Goal: Task Accomplishment & Management: Complete application form

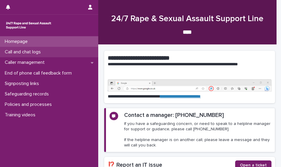
click at [40, 54] on p "Call and chat logs" at bounding box center [23, 52] width 43 height 6
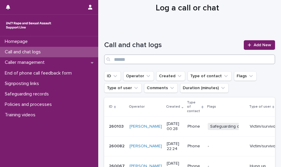
scroll to position [17, 0]
click at [263, 45] on span "Add New" at bounding box center [263, 45] width 18 height 4
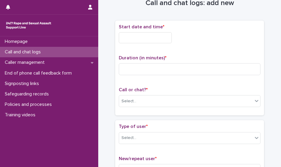
scroll to position [20, 0]
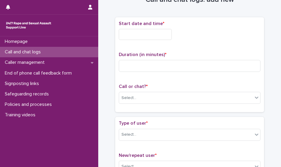
click at [149, 36] on input "text" at bounding box center [145, 34] width 53 height 11
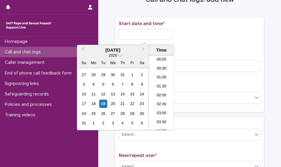
scroll to position [342, 0]
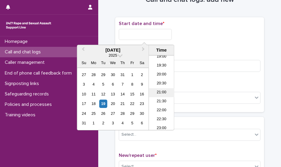
click at [159, 92] on li "21:00" at bounding box center [161, 92] width 25 height 9
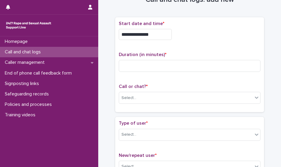
click at [149, 32] on input "**********" at bounding box center [145, 34] width 53 height 11
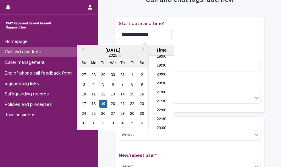
type input "**********"
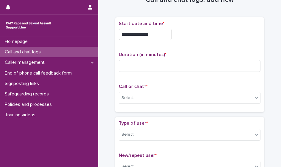
click at [198, 30] on div "**********" at bounding box center [190, 34] width 142 height 11
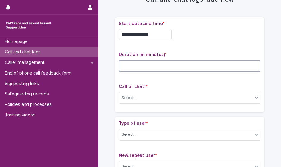
click at [132, 66] on input at bounding box center [190, 66] width 142 height 12
type input "*"
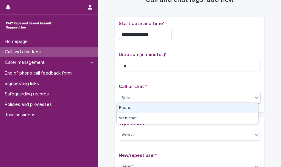
click at [138, 98] on div "Select..." at bounding box center [186, 98] width 134 height 10
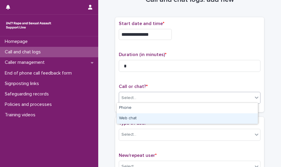
click at [138, 116] on div "Web chat" at bounding box center [187, 118] width 141 height 10
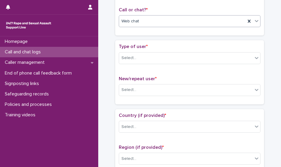
scroll to position [97, 0]
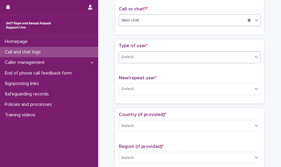
click at [128, 52] on div "Select..." at bounding box center [186, 57] width 134 height 10
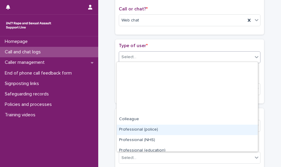
scroll to position [67, 0]
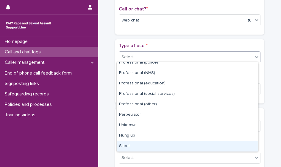
click at [146, 143] on div "Silent" at bounding box center [187, 146] width 141 height 10
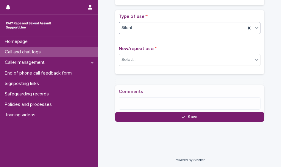
scroll to position [126, 0]
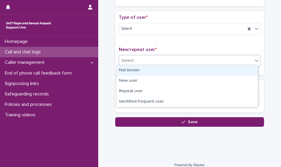
click at [158, 62] on div "Select..." at bounding box center [186, 61] width 134 height 10
click at [150, 72] on div "Not known" at bounding box center [187, 70] width 141 height 10
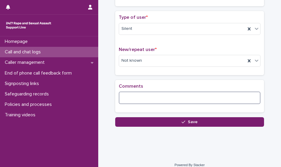
click at [151, 96] on textarea at bounding box center [190, 97] width 142 height 13
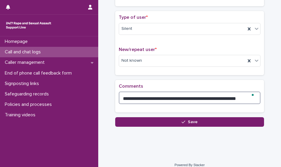
type textarea "**********"
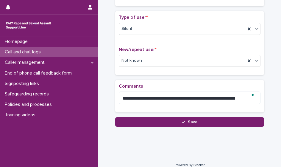
click at [168, 125] on div "**********" at bounding box center [189, 9] width 177 height 263
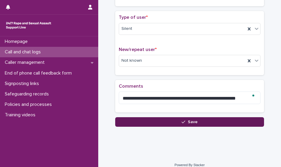
click at [164, 120] on button "Save" at bounding box center [189, 122] width 149 height 10
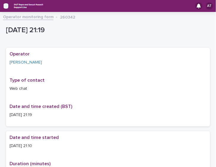
click at [5, 6] on icon "button" at bounding box center [6, 6] width 5 height 4
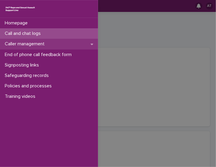
click at [33, 45] on p "Caller management" at bounding box center [25, 44] width 47 height 6
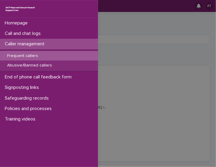
drag, startPoint x: 24, startPoint y: 54, endPoint x: 29, endPoint y: 57, distance: 6.4
click at [24, 54] on p "Frequent callers" at bounding box center [22, 55] width 40 height 5
click at [48, 45] on p "Caller management" at bounding box center [25, 44] width 47 height 6
click at [22, 55] on p "Frequent callers" at bounding box center [22, 55] width 40 height 5
click at [31, 56] on p "Frequent callers" at bounding box center [22, 55] width 40 height 5
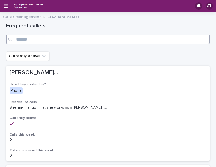
click at [62, 39] on input "Search" at bounding box center [108, 40] width 205 height 10
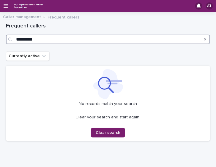
type input "*********"
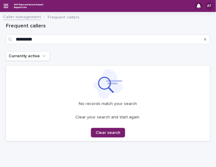
click at [33, 17] on link "Caller management" at bounding box center [22, 16] width 38 height 7
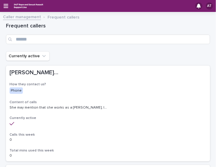
click at [6, 2] on div "AT" at bounding box center [108, 6] width 216 height 12
click at [8, 9] on div "AT" at bounding box center [108, 6] width 216 height 12
click at [6, 4] on icon "button" at bounding box center [6, 5] width 5 height 5
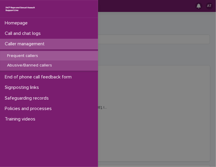
click at [29, 65] on p "Abusive/Banned callers" at bounding box center [29, 65] width 54 height 5
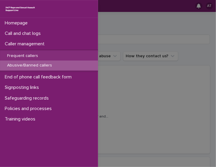
click at [133, 40] on div "Homepage Call and chat logs Caller management Frequent callers Abusive/Banned c…" at bounding box center [108, 83] width 216 height 167
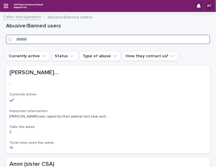
click at [118, 41] on input "Search" at bounding box center [108, 40] width 205 height 10
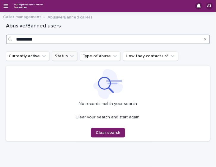
type input "*********"
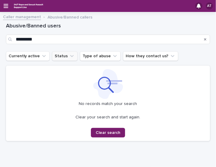
click at [61, 55] on button "Status" at bounding box center [65, 56] width 26 height 10
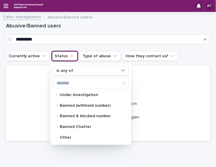
click at [46, 46] on div "Abusive/Banned users *********" at bounding box center [108, 33] width 205 height 36
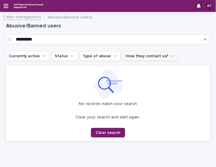
click at [151, 59] on button "How they contact us?" at bounding box center [150, 56] width 55 height 10
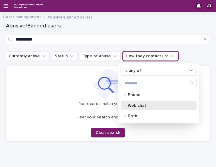
click at [133, 103] on p "Web chat" at bounding box center [158, 105] width 60 height 4
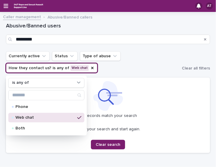
click at [205, 41] on icon "Search" at bounding box center [206, 40] width 2 height 4
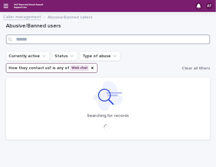
click at [201, 41] on input "Search" at bounding box center [108, 40] width 205 height 10
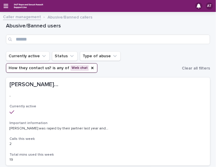
click at [28, 15] on link "Caller management" at bounding box center [22, 16] width 38 height 7
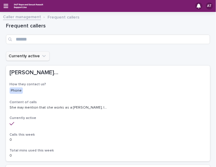
click at [42, 57] on icon "Currently active" at bounding box center [44, 56] width 4 height 2
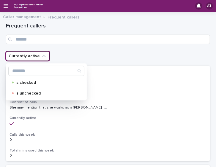
click at [58, 57] on div "Currently active is checked is unchecked" at bounding box center [108, 56] width 205 height 10
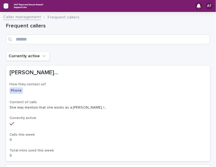
click at [5, 5] on icon "button" at bounding box center [6, 5] width 5 height 5
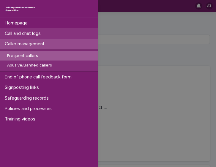
click at [26, 33] on p "Call and chat logs" at bounding box center [23, 34] width 43 height 6
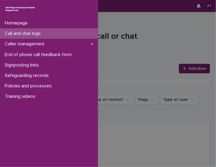
click at [39, 35] on p "Call and chat logs" at bounding box center [23, 34] width 43 height 6
click at [57, 33] on div "Call and chat logs" at bounding box center [49, 33] width 98 height 10
click at [190, 74] on div "Homepage Call and chat logs Caller management End of phone call feedback form S…" at bounding box center [108, 83] width 216 height 167
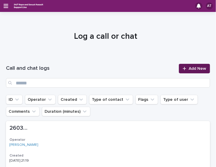
click at [183, 69] on div at bounding box center [186, 68] width 6 height 4
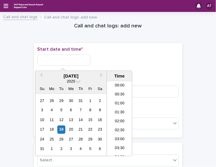
click at [71, 62] on input "text" at bounding box center [64, 59] width 53 height 11
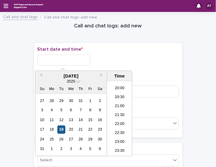
click at [61, 131] on div "19" at bounding box center [61, 129] width 8 height 8
click at [120, 108] on li "21:00" at bounding box center [119, 106] width 25 height 9
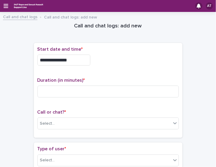
click at [74, 59] on input "**********" at bounding box center [64, 59] width 53 height 11
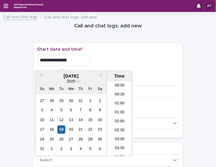
scroll to position [342, 0]
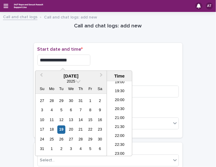
type input "**********"
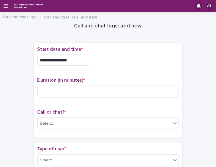
click at [111, 52] on p "Start date and time *" at bounding box center [109, 49] width 142 height 6
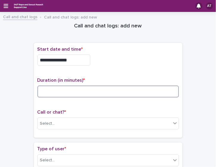
click at [105, 88] on input at bounding box center [109, 91] width 142 height 12
type input "**"
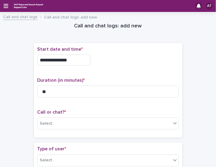
click at [89, 129] on div "Call or chat? * Select..." at bounding box center [109, 121] width 142 height 25
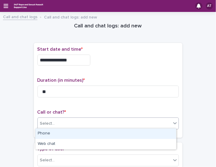
click at [84, 123] on div "Select..." at bounding box center [105, 123] width 134 height 10
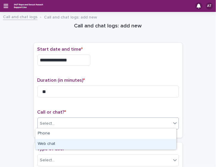
click at [71, 146] on div "Web chat" at bounding box center [105, 144] width 141 height 10
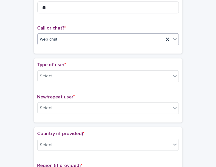
scroll to position [85, 0]
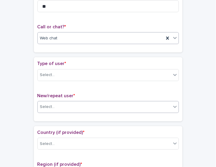
click at [49, 104] on div "Select..." at bounding box center [47, 107] width 15 height 6
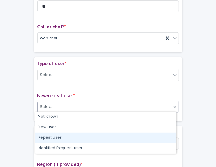
click at [57, 135] on div "Repeat user" at bounding box center [105, 137] width 141 height 10
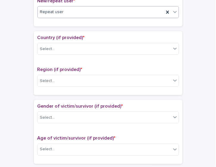
scroll to position [180, 0]
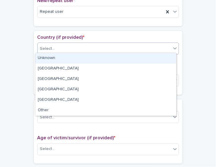
click at [63, 46] on div "Select..." at bounding box center [105, 49] width 134 height 10
click at [53, 59] on div "Unknown" at bounding box center [105, 58] width 141 height 10
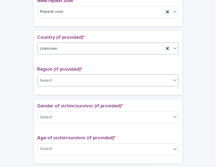
scroll to position [178, 0]
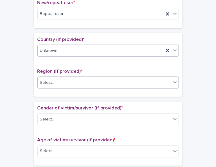
click at [60, 79] on div "Select..." at bounding box center [105, 83] width 134 height 10
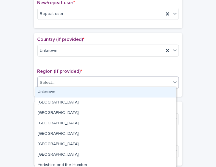
click at [64, 89] on div "Unknown" at bounding box center [105, 92] width 141 height 10
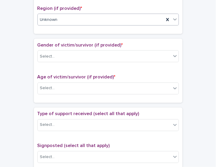
scroll to position [266, 0]
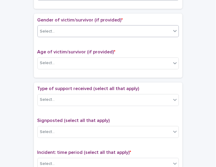
click at [57, 30] on div "Select..." at bounding box center [105, 31] width 134 height 10
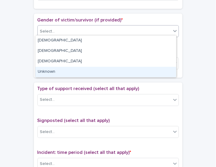
click at [51, 75] on div "Unknown" at bounding box center [105, 72] width 141 height 10
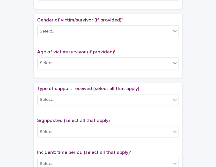
click at [51, 75] on div "Loading... Saving… Gender of victim/survivor (if provided) * Select... Age of v…" at bounding box center [108, 48] width 149 height 68
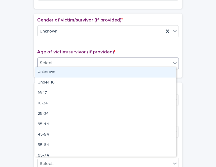
click at [76, 61] on div "Select..." at bounding box center [105, 63] width 134 height 10
click at [71, 70] on div "Unknown" at bounding box center [105, 72] width 141 height 10
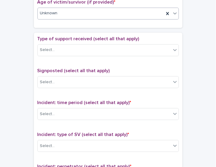
scroll to position [318, 0]
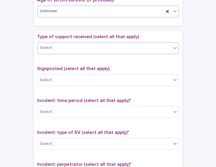
click at [58, 45] on div "Select..." at bounding box center [105, 48] width 134 height 10
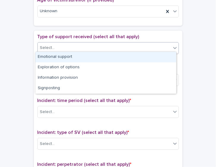
click at [59, 56] on div "Emotional support" at bounding box center [105, 57] width 141 height 10
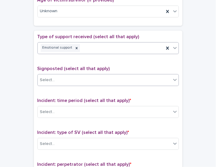
click at [67, 80] on div "Select..." at bounding box center [105, 80] width 134 height 10
click at [68, 75] on div "Select..." at bounding box center [105, 80] width 134 height 10
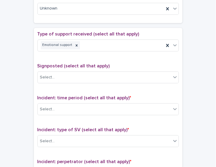
scroll to position [320, 0]
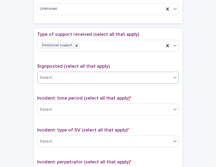
click at [100, 72] on div "Select..." at bounding box center [109, 78] width 142 height 12
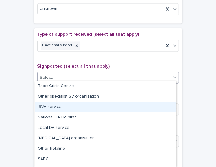
scroll to position [39, 0]
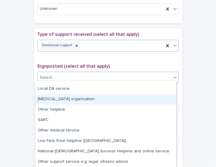
click at [132, 44] on div "Emotional support" at bounding box center [101, 45] width 127 height 10
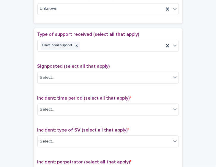
click at [101, 105] on div "Select..." at bounding box center [105, 110] width 134 height 10
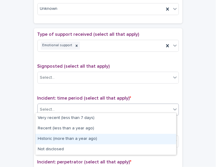
click at [85, 136] on div "Historic (more than a year ago)" at bounding box center [105, 139] width 141 height 10
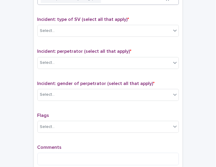
scroll to position [431, 0]
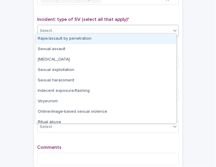
click at [97, 26] on div "Select..." at bounding box center [105, 31] width 134 height 10
drag, startPoint x: 85, startPoint y: 62, endPoint x: 54, endPoint y: 32, distance: 42.7
click at [54, 32] on div "Select..." at bounding box center [105, 31] width 134 height 10
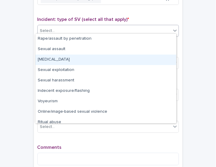
click at [67, 59] on div "[MEDICAL_DATA]" at bounding box center [105, 59] width 141 height 10
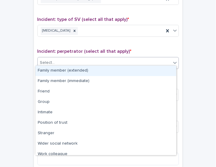
click at [70, 60] on div "Select..." at bounding box center [105, 63] width 134 height 10
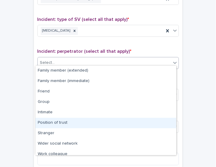
click at [57, 123] on div "Position of trust" at bounding box center [105, 123] width 141 height 10
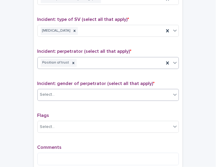
click at [81, 92] on div "Select..." at bounding box center [105, 95] width 134 height 10
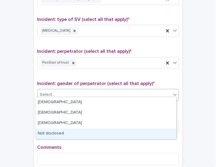
click at [63, 134] on div "Not disclosed" at bounding box center [105, 133] width 141 height 10
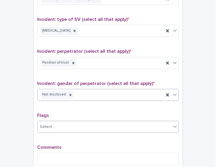
scroll to position [465, 0]
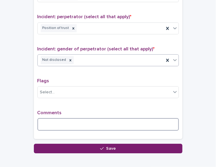
click at [55, 124] on textarea at bounding box center [109, 124] width 142 height 13
type textarea "*"
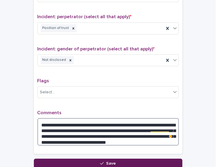
type textarea "**********"
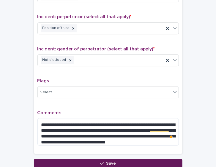
click at [109, 161] on span "Save" at bounding box center [111, 163] width 10 height 4
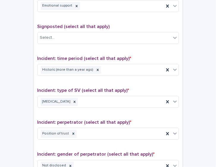
scroll to position [529, 0]
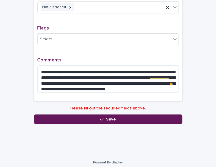
click at [89, 116] on button "Save" at bounding box center [108, 119] width 149 height 10
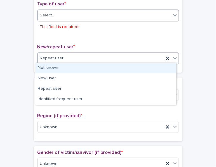
click at [65, 13] on div "Select..." at bounding box center [105, 15] width 134 height 10
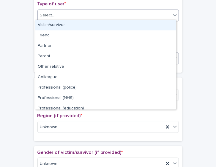
click at [49, 26] on div "Victim/survivor" at bounding box center [105, 25] width 141 height 10
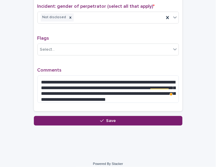
scroll to position [510, 0]
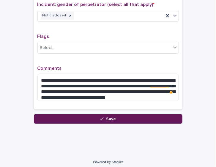
click at [101, 118] on icon "button" at bounding box center [102, 119] width 4 height 3
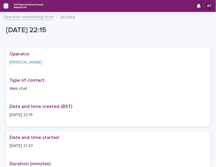
click at [5, 4] on icon "button" at bounding box center [6, 5] width 5 height 5
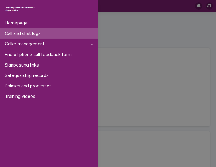
click at [40, 37] on div "Call and chat logs" at bounding box center [49, 33] width 98 height 10
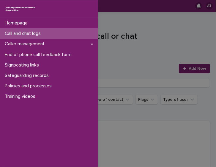
click at [152, 35] on div "Homepage Call and chat logs Caller management End of phone call feedback form S…" at bounding box center [108, 83] width 216 height 167
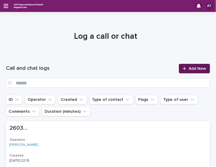
click at [194, 70] on span "Add New" at bounding box center [198, 68] width 18 height 4
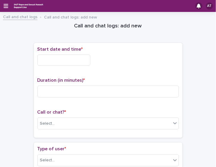
click at [70, 57] on input "text" at bounding box center [64, 59] width 53 height 11
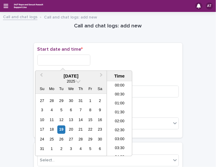
scroll to position [354, 0]
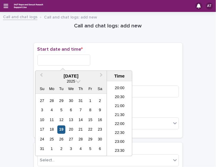
click at [63, 131] on div "19" at bounding box center [61, 129] width 8 height 8
click at [118, 124] on li "22:00" at bounding box center [119, 124] width 25 height 9
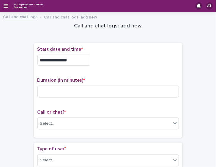
click at [71, 60] on input "**********" at bounding box center [64, 59] width 53 height 11
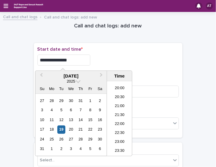
type input "**********"
click at [107, 59] on div "**********" at bounding box center [109, 59] width 142 height 11
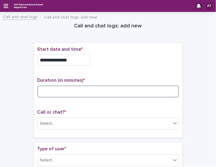
click at [88, 93] on input at bounding box center [109, 91] width 142 height 12
click at [58, 94] on input at bounding box center [109, 91] width 142 height 12
type input "**"
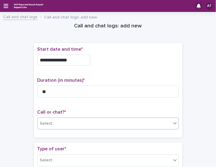
click at [82, 122] on div "Select..." at bounding box center [105, 123] width 134 height 10
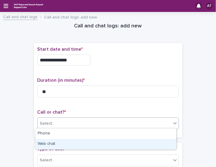
click at [78, 143] on div "Web chat" at bounding box center [105, 144] width 141 height 10
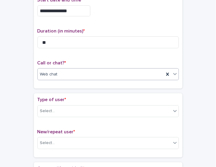
scroll to position [49, 0]
click at [68, 112] on div "Select..." at bounding box center [105, 111] width 134 height 10
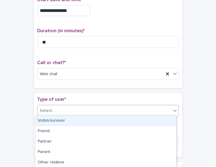
click at [52, 121] on div "Victim/survivor" at bounding box center [105, 121] width 141 height 10
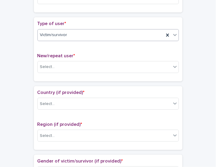
scroll to position [126, 0]
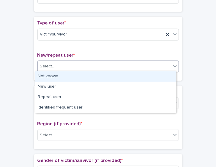
click at [74, 65] on div "Select..." at bounding box center [105, 66] width 134 height 10
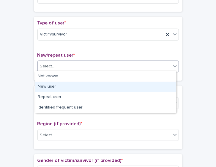
click at [52, 87] on div "New user" at bounding box center [105, 87] width 141 height 10
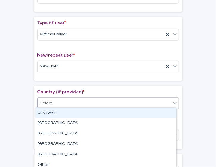
click at [58, 104] on div "Select..." at bounding box center [105, 103] width 134 height 10
click at [58, 113] on div "Unknown" at bounding box center [105, 112] width 141 height 10
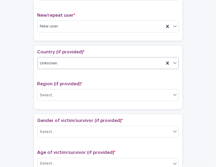
scroll to position [166, 0]
click at [58, 90] on div "Select..." at bounding box center [105, 95] width 134 height 10
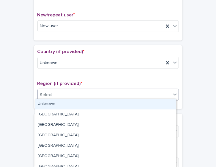
click at [62, 106] on div "Unknown" at bounding box center [105, 104] width 141 height 10
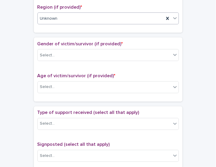
scroll to position [242, 0]
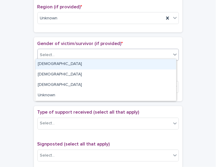
click at [61, 54] on div "Select..." at bounding box center [105, 55] width 134 height 10
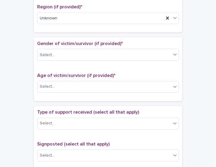
click at [49, 102] on div "Loading... Saving… Gender of victim/survivor (if provided) * Select... Age of v…" at bounding box center [108, 71] width 149 height 68
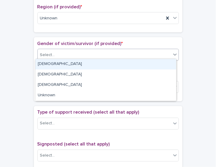
click at [54, 55] on div "Select..." at bounding box center [105, 55] width 134 height 10
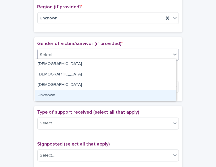
click at [53, 94] on div "Unknown" at bounding box center [105, 95] width 141 height 10
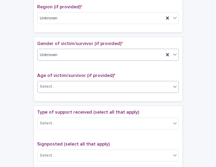
click at [70, 86] on div "Select..." at bounding box center [105, 87] width 134 height 10
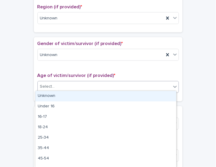
click at [71, 94] on div "Unknown" at bounding box center [105, 96] width 141 height 10
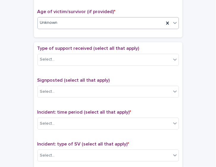
scroll to position [308, 0]
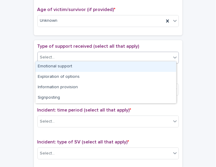
click at [85, 53] on div "Select..." at bounding box center [105, 58] width 134 height 10
click at [73, 65] on div "Emotional support" at bounding box center [105, 66] width 141 height 10
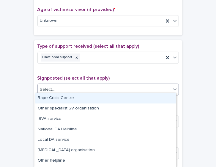
click at [77, 85] on div "Select..." at bounding box center [105, 90] width 134 height 10
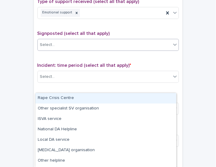
scroll to position [375, 0]
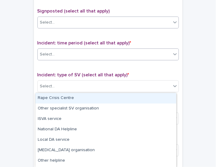
click at [56, 55] on div at bounding box center [56, 54] width 1 height 7
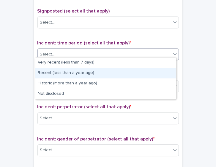
click at [86, 69] on div "Recent (less than a year ago)" at bounding box center [105, 73] width 141 height 10
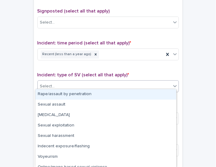
click at [80, 81] on div "Select..." at bounding box center [105, 86] width 134 height 10
click at [76, 94] on div "Rape/assault by penetration" at bounding box center [105, 94] width 141 height 10
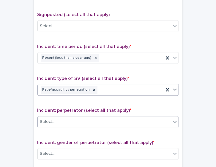
scroll to position [368, 0]
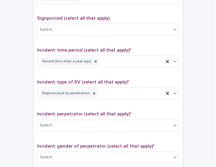
click at [78, 113] on span "Incident: perpetrator (select all that apply) *" at bounding box center [85, 113] width 94 height 5
click at [72, 123] on div "Select..." at bounding box center [105, 125] width 134 height 10
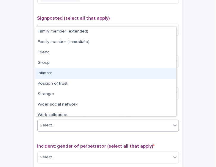
click at [58, 72] on div "Intimate" at bounding box center [105, 73] width 141 height 10
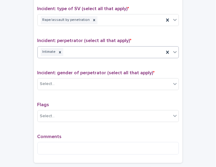
scroll to position [451, 0]
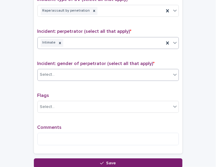
click at [60, 72] on div "Select..." at bounding box center [105, 75] width 134 height 10
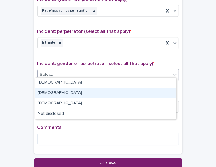
click at [63, 93] on div "[DEMOGRAPHIC_DATA]" at bounding box center [105, 93] width 141 height 10
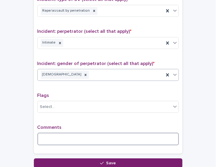
click at [64, 132] on textarea at bounding box center [109, 138] width 142 height 13
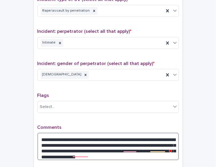
scroll to position [510, 0]
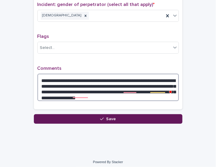
type textarea "**********"
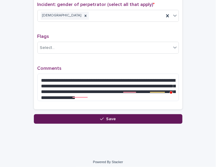
click at [88, 114] on button "Save" at bounding box center [108, 119] width 149 height 10
